Goal: Book appointment/travel/reservation

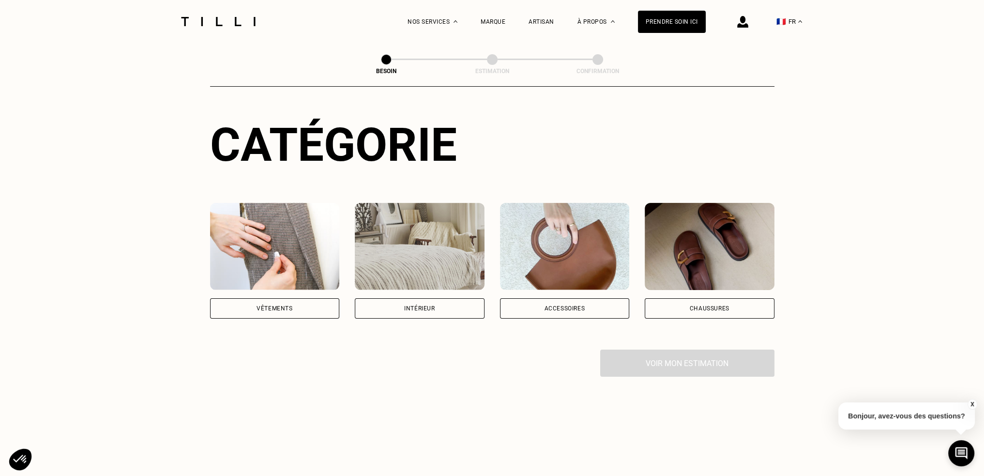
scroll to position [97, 0]
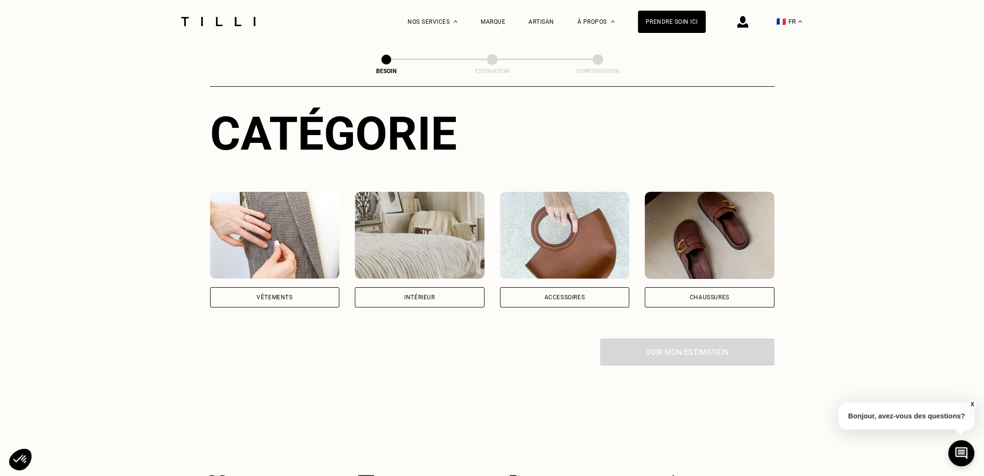
click at [435, 293] on div "Intérieur" at bounding box center [420, 297] width 130 height 20
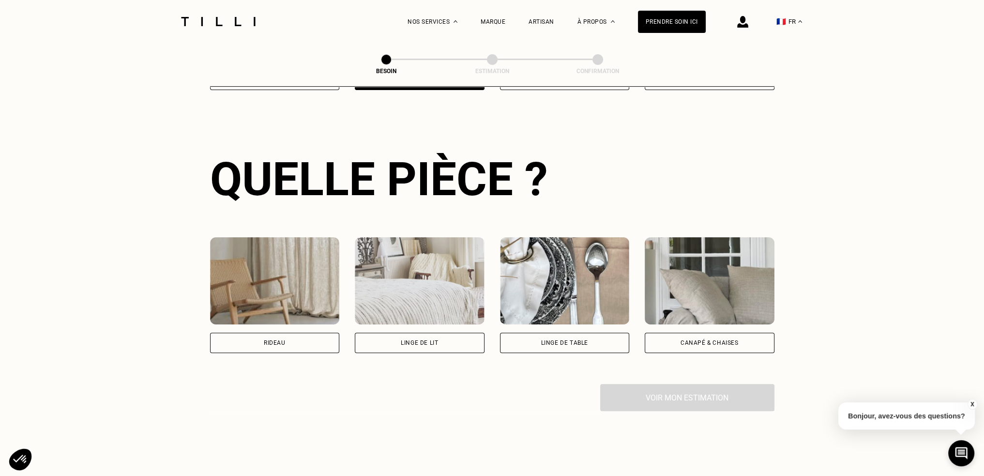
scroll to position [350, 0]
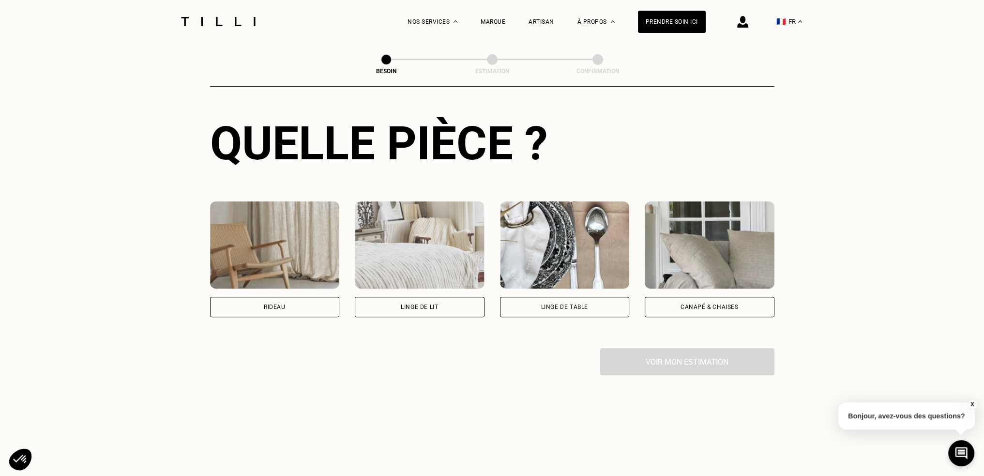
click at [292, 297] on div "Rideau" at bounding box center [275, 307] width 130 height 20
select select "FR"
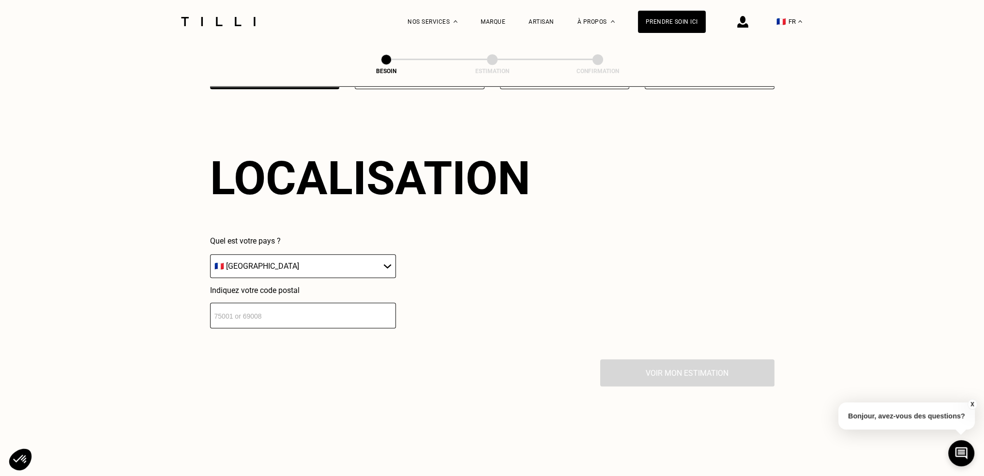
scroll to position [579, 0]
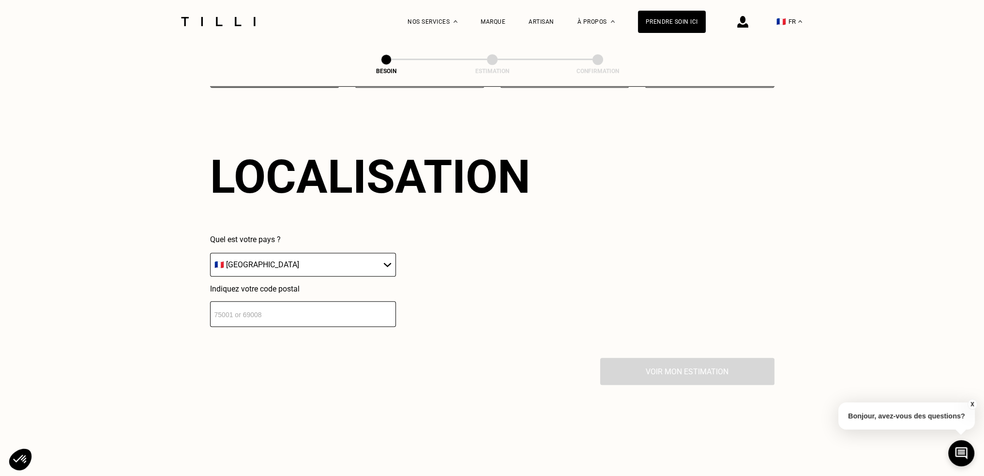
click at [354, 254] on select "🇩🇪 [GEOGRAPHIC_DATA] 🇦🇹 [GEOGRAPHIC_DATA] 🇧🇪 [GEOGRAPHIC_DATA] 🇧🇬 Bulgarie 🇨🇾 C…" at bounding box center [303, 265] width 186 height 24
click at [344, 301] on input "number" at bounding box center [303, 314] width 186 height 26
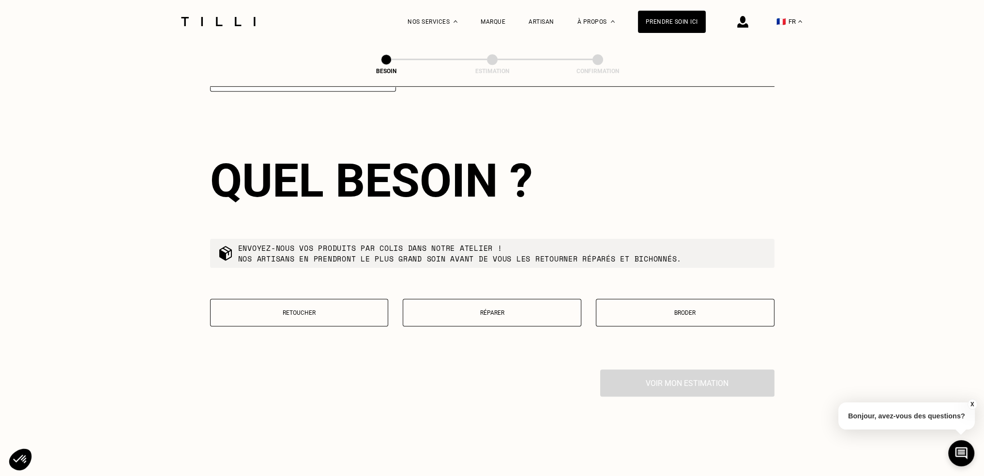
scroll to position [820, 0]
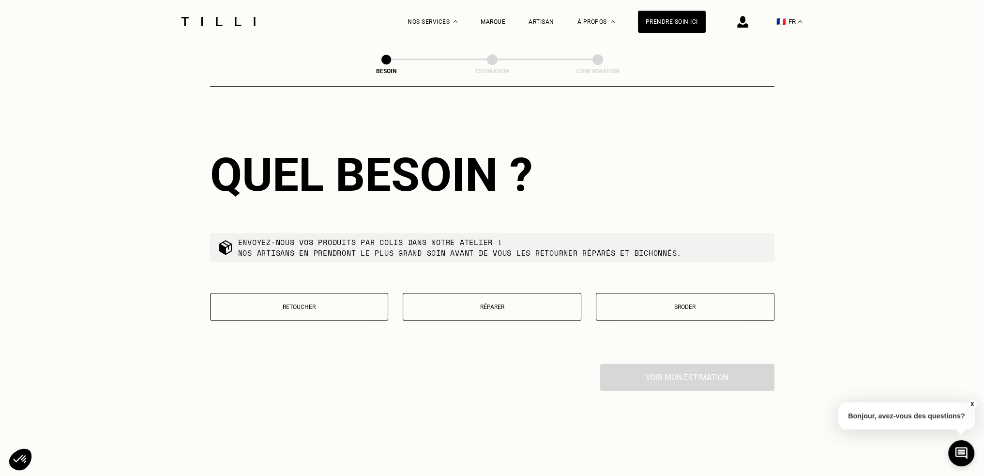
type input "75000"
click at [282, 303] on p "Retoucher" at bounding box center [299, 306] width 168 height 7
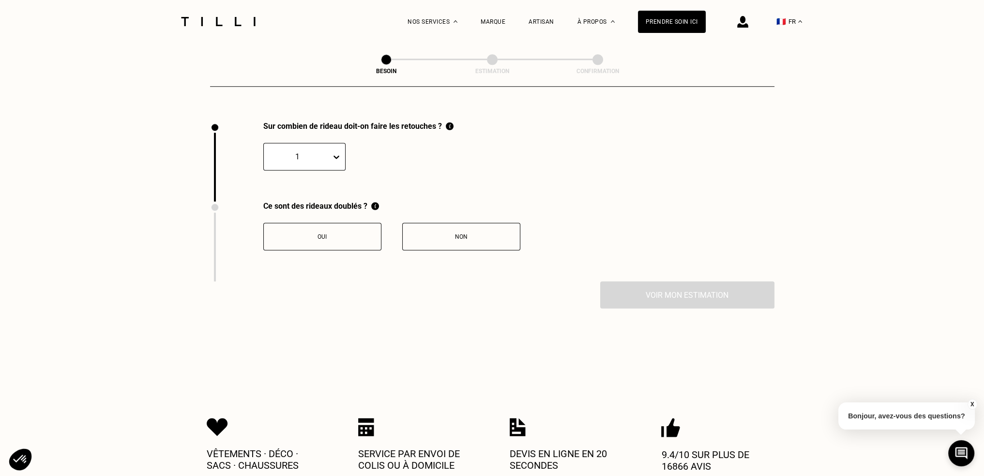
scroll to position [1068, 0]
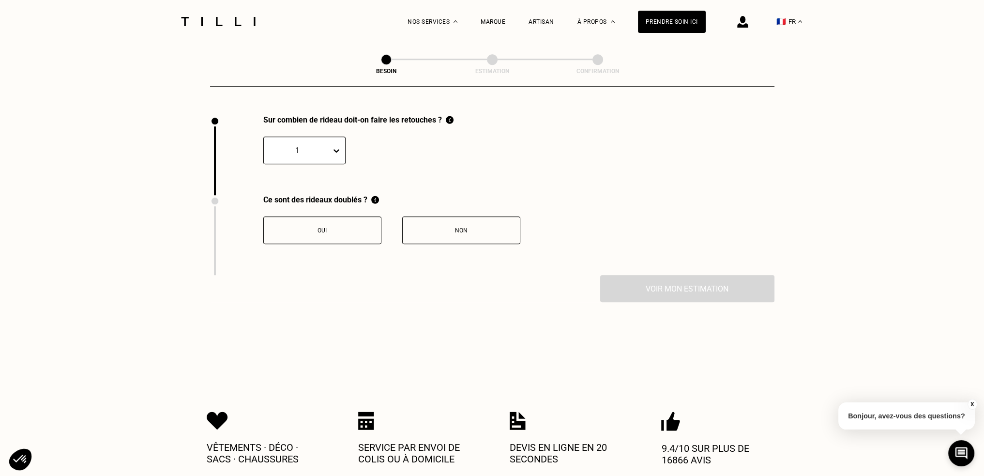
click at [335, 149] on div at bounding box center [338, 150] width 14 height 17
click at [292, 193] on div "12" at bounding box center [304, 202] width 82 height 18
click at [442, 227] on div "Non" at bounding box center [460, 230] width 107 height 7
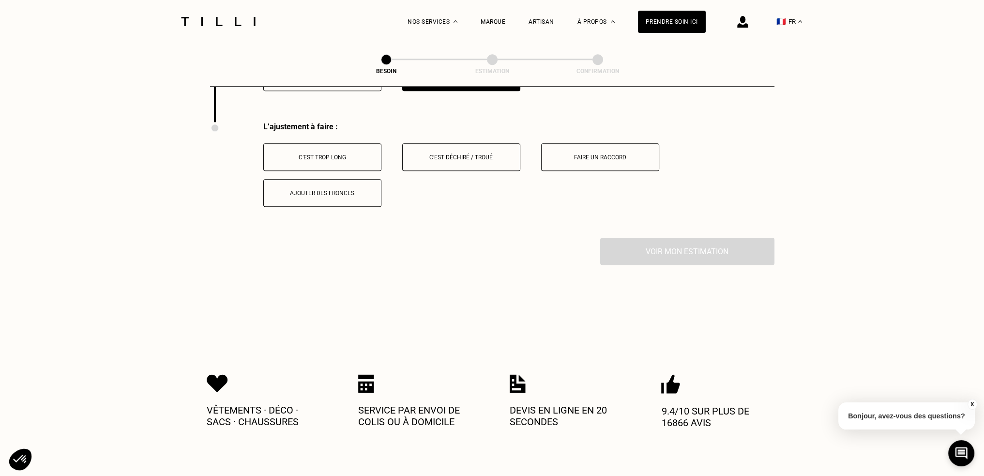
scroll to position [1228, 0]
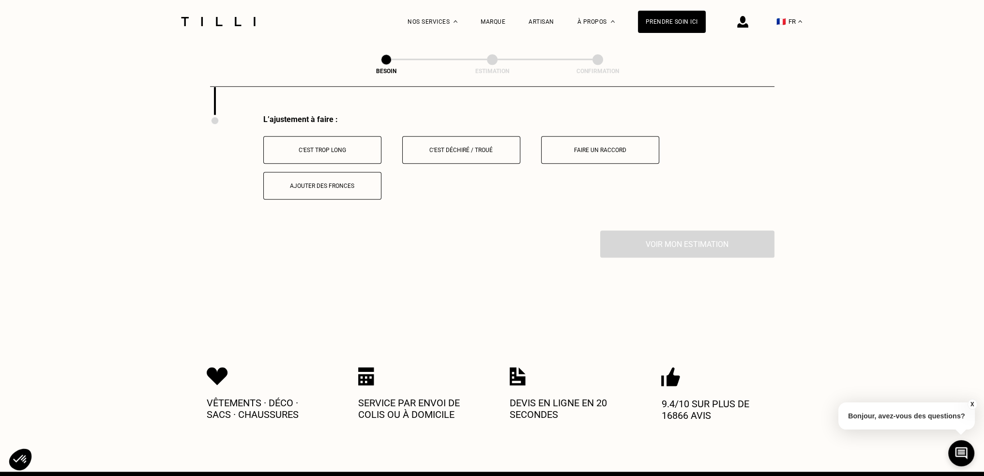
click at [365, 147] on div "C‘est trop long" at bounding box center [321, 150] width 107 height 7
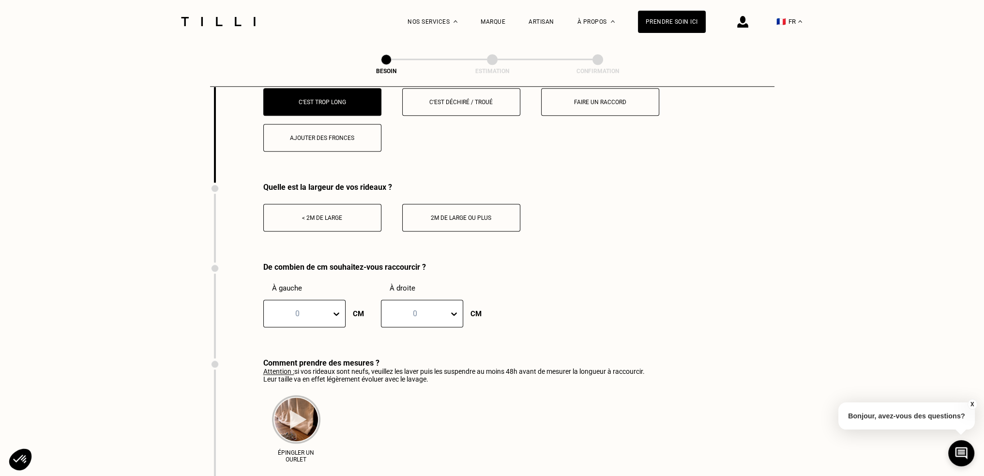
scroll to position [1325, 0]
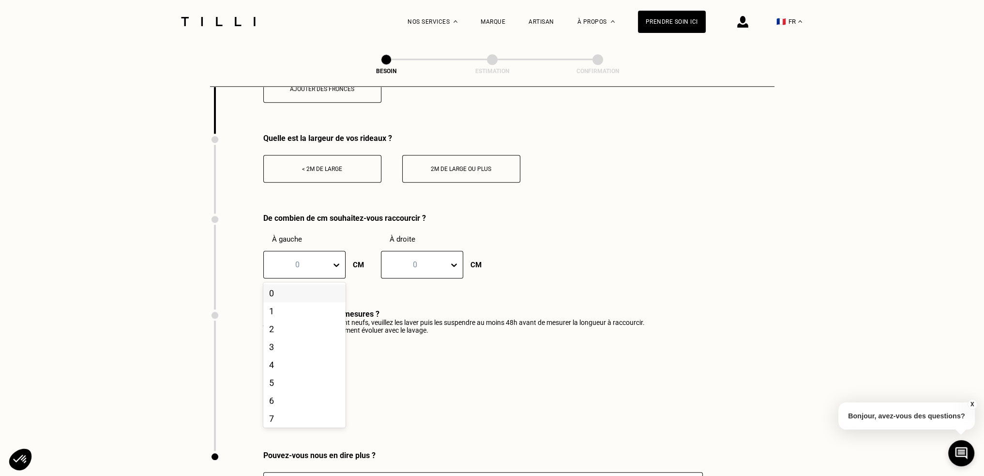
click at [306, 261] on div at bounding box center [297, 264] width 58 height 11
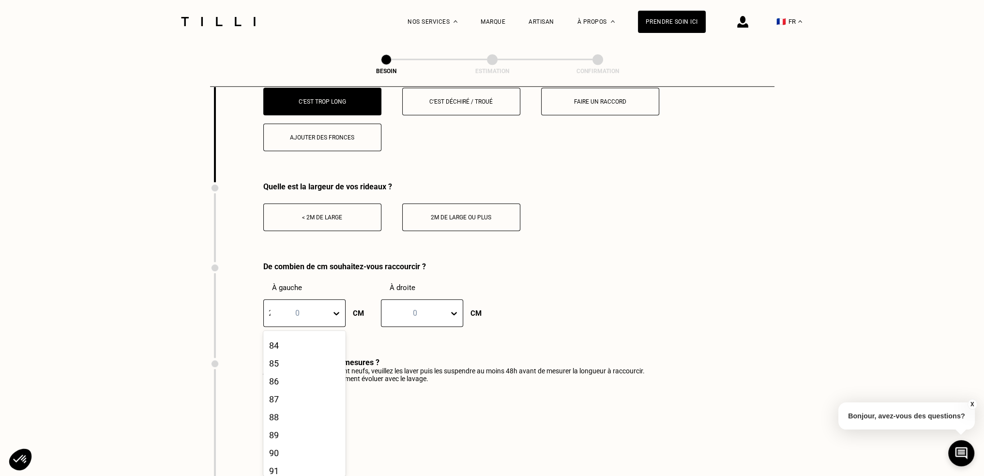
scroll to position [204, 0]
type input "2"
click at [406, 313] on div "0" at bounding box center [414, 312] width 67 height 15
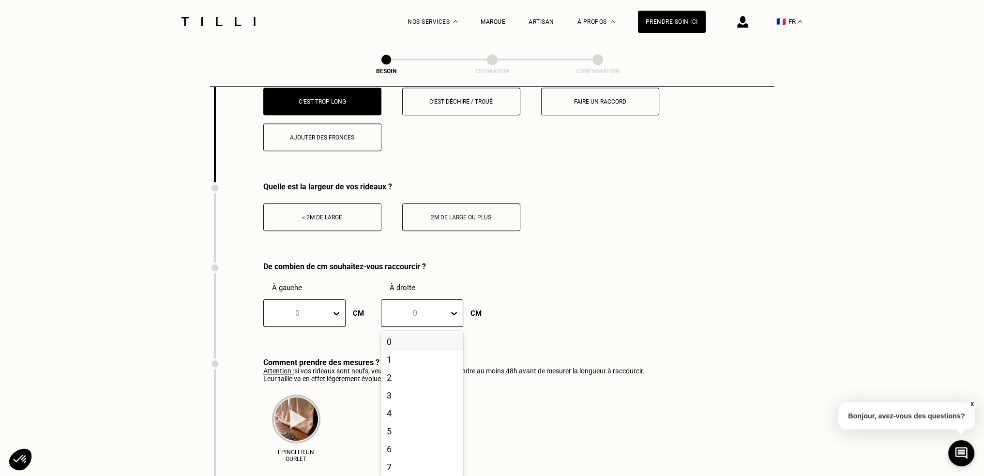
click at [308, 307] on div at bounding box center [297, 312] width 58 height 11
type input "200"
click at [566, 268] on div "De combien de cm souhaitez-vous raccourcir ? À gauche 0 results available for s…" at bounding box center [492, 310] width 564 height 96
click at [310, 307] on div at bounding box center [297, 312] width 58 height 11
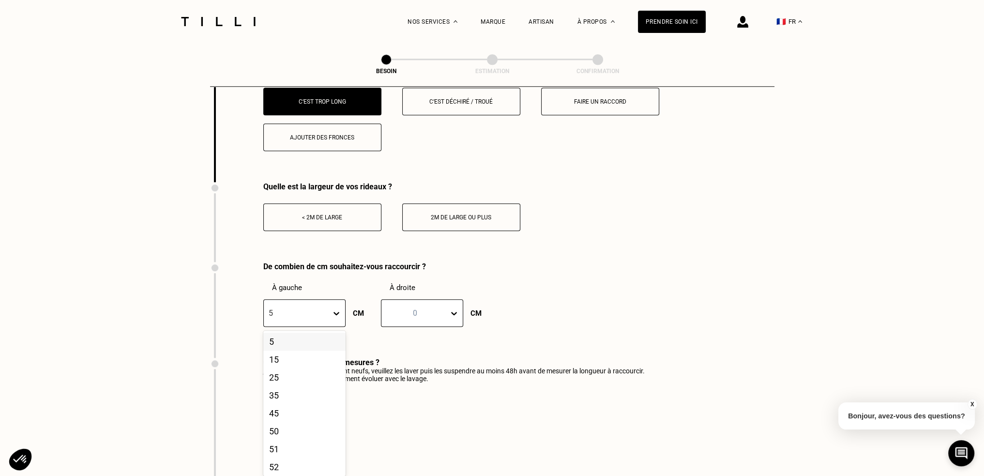
type input "5"
click at [551, 294] on div "De combien de cm souhaitez-vous raccourcir ? À gauche 19 results available for …" at bounding box center [492, 310] width 564 height 96
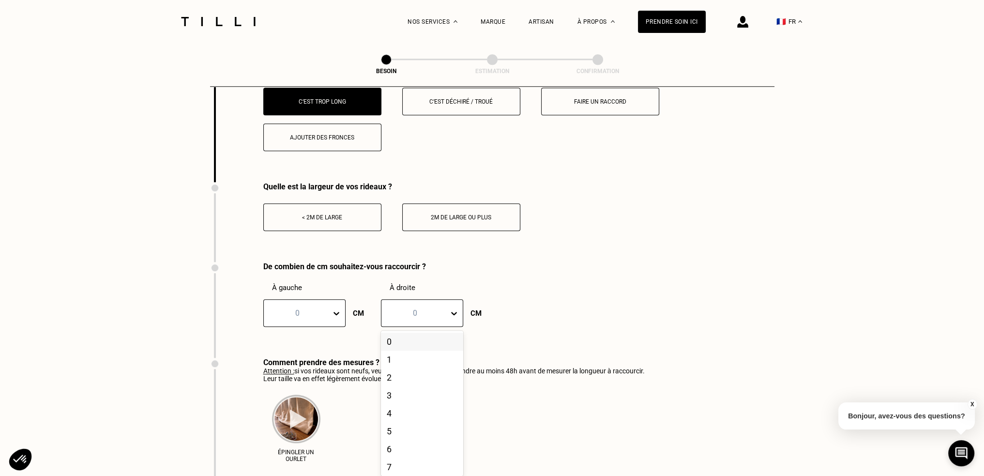
click at [432, 313] on div "0" at bounding box center [414, 312] width 67 height 15
click at [396, 424] on div "Épingler un ourlet" at bounding box center [453, 425] width 381 height 86
drag, startPoint x: 396, startPoint y: 422, endPoint x: 385, endPoint y: 346, distance: 77.2
click at [386, 346] on div "De combien de cm souhaitez-vous raccourcir ? À gauche 0 CM À droite 0 CM" at bounding box center [344, 310] width 268 height 96
click at [437, 307] on div at bounding box center [415, 312] width 58 height 11
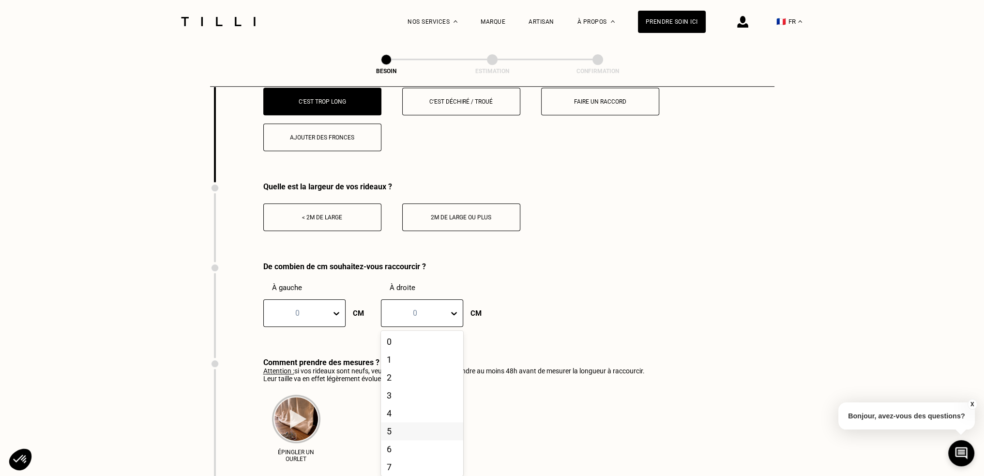
click at [396, 423] on div "5" at bounding box center [422, 431] width 82 height 18
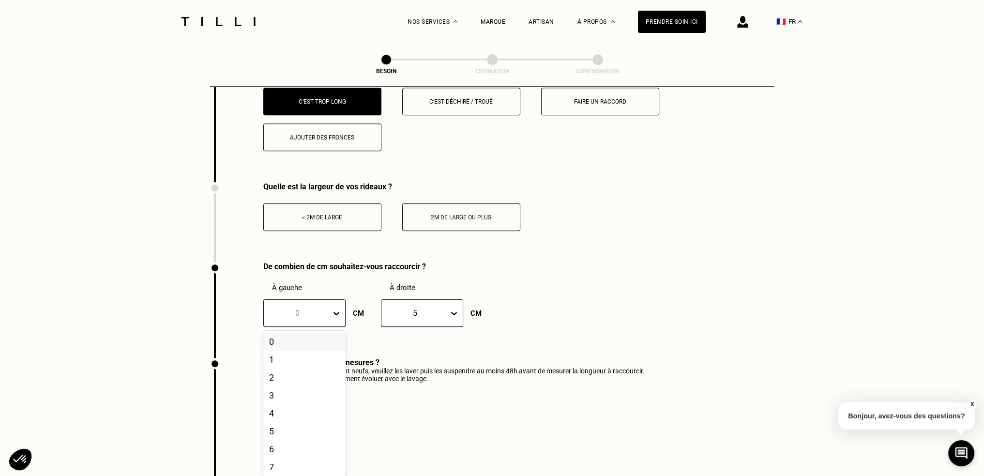
click at [312, 307] on div at bounding box center [297, 312] width 58 height 11
click at [303, 422] on div "5" at bounding box center [304, 431] width 82 height 18
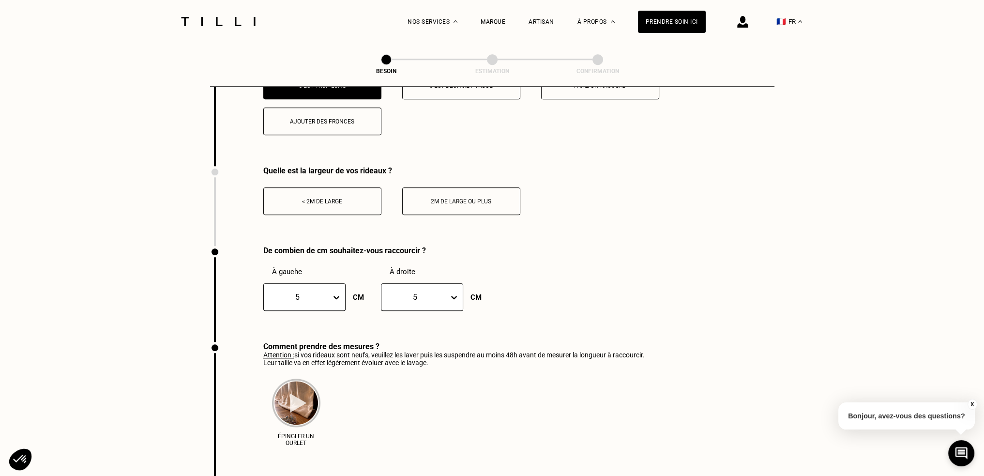
scroll to position [1180, 0]
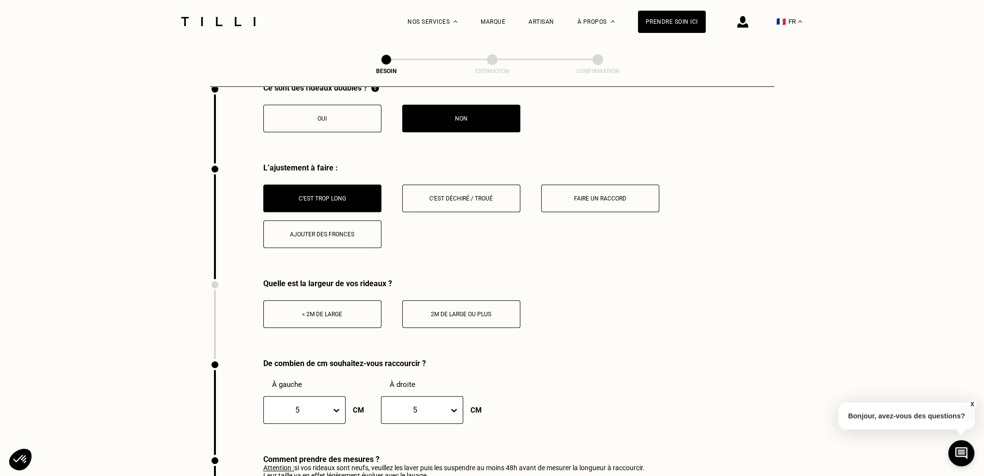
click at [467, 311] on div "2m de large ou plus" at bounding box center [460, 314] width 107 height 7
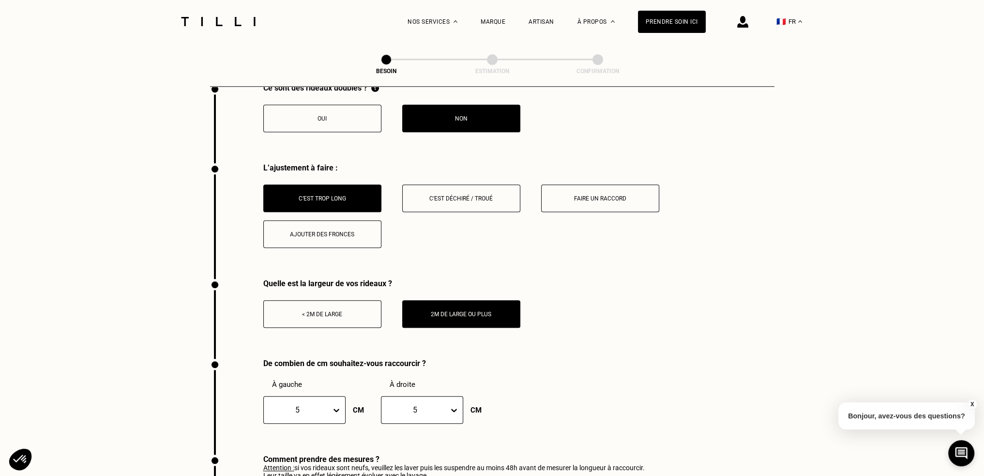
scroll to position [1519, 0]
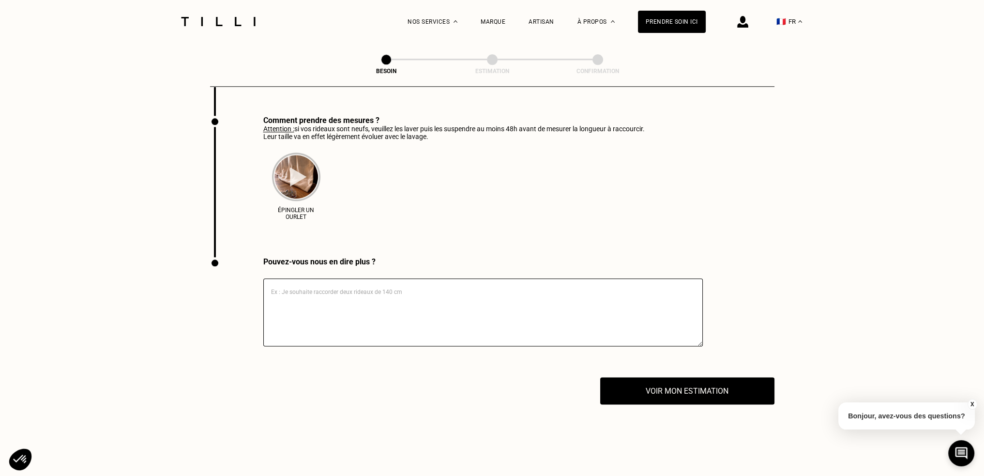
click at [361, 295] on textarea at bounding box center [482, 312] width 439 height 68
click at [333, 308] on textarea at bounding box center [482, 312] width 439 height 68
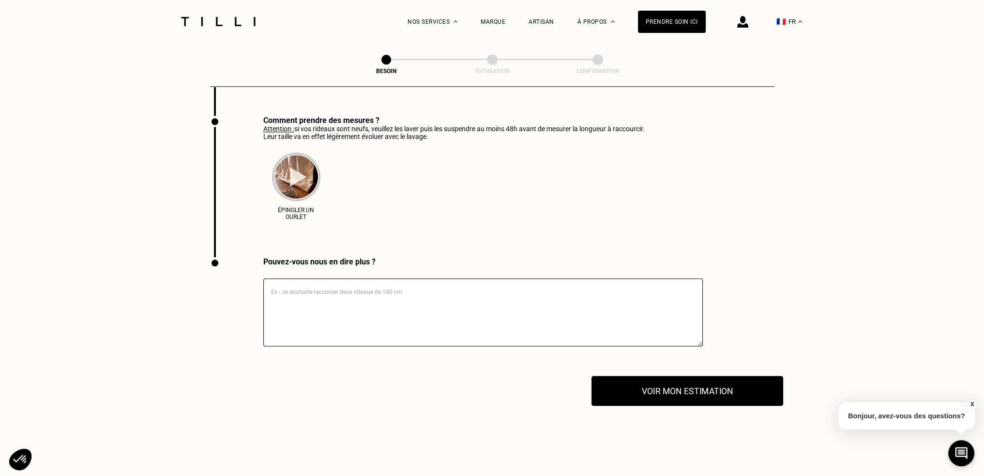
click at [672, 398] on button "Voir mon estimation" at bounding box center [687, 390] width 192 height 30
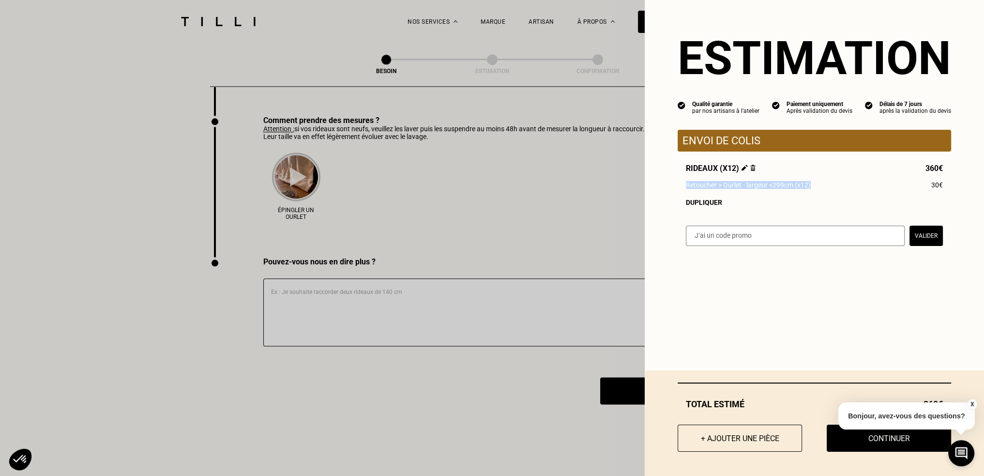
drag, startPoint x: 811, startPoint y: 191, endPoint x: 581, endPoint y: 183, distance: 230.4
click at [581, 183] on div "Estimation Qualité garantie par nos artisans à l'atelier Paiement uniquement Ap…" at bounding box center [492, 238] width 984 height 476
click at [903, 317] on div "Estimation Qualité garantie par nos artisans à l'atelier Paiement uniquement Ap…" at bounding box center [813, 238] width 339 height 476
